Goal: Task Accomplishment & Management: Manage account settings

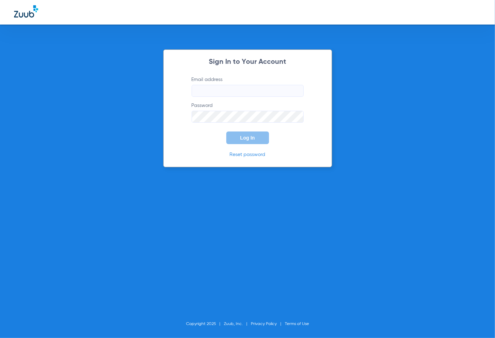
type input "[EMAIL_ADDRESS][DOMAIN_NAME]"
click at [250, 138] on span "Log In" at bounding box center [247, 138] width 15 height 6
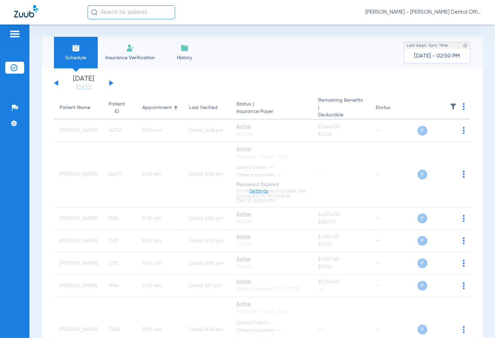
click at [113, 84] on div "[DATE] [DATE] [DATE] [DATE] [DATE] [DATE] [DATE] [DATE] [DATE] [DATE] [DATE] [D…" at bounding box center [84, 82] width 60 height 15
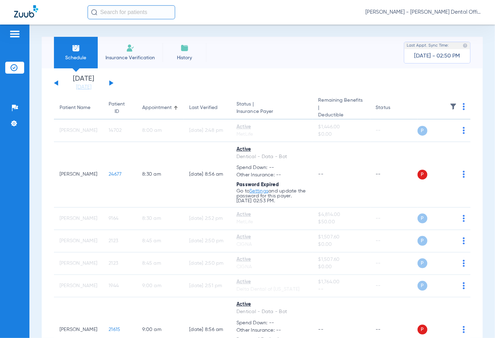
click at [109, 82] on button at bounding box center [111, 82] width 4 height 5
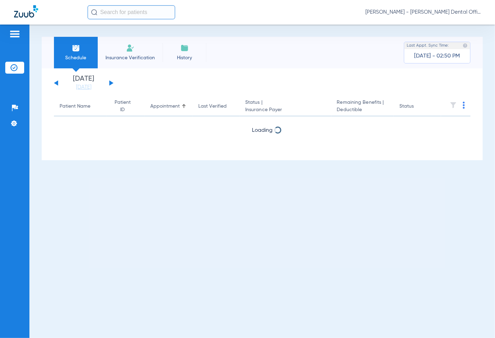
click at [113, 82] on div "[DATE] [DATE] [DATE] [DATE] [DATE] [DATE] [DATE] [DATE] [DATE] [DATE] [DATE] [D…" at bounding box center [84, 82] width 60 height 15
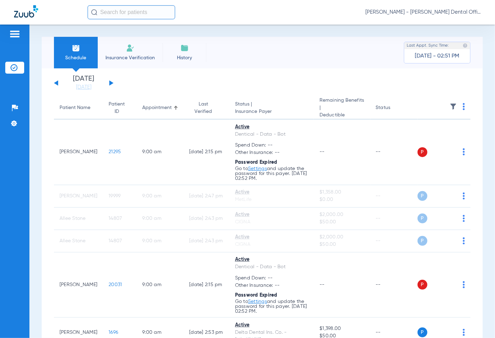
click at [108, 81] on div "[DATE] [DATE] [DATE] [DATE] [DATE] [DATE] [DATE] [DATE] [DATE] [DATE] [DATE] [D…" at bounding box center [84, 82] width 60 height 15
click at [109, 83] on button at bounding box center [111, 82] width 4 height 5
